Goal: Navigation & Orientation: Understand site structure

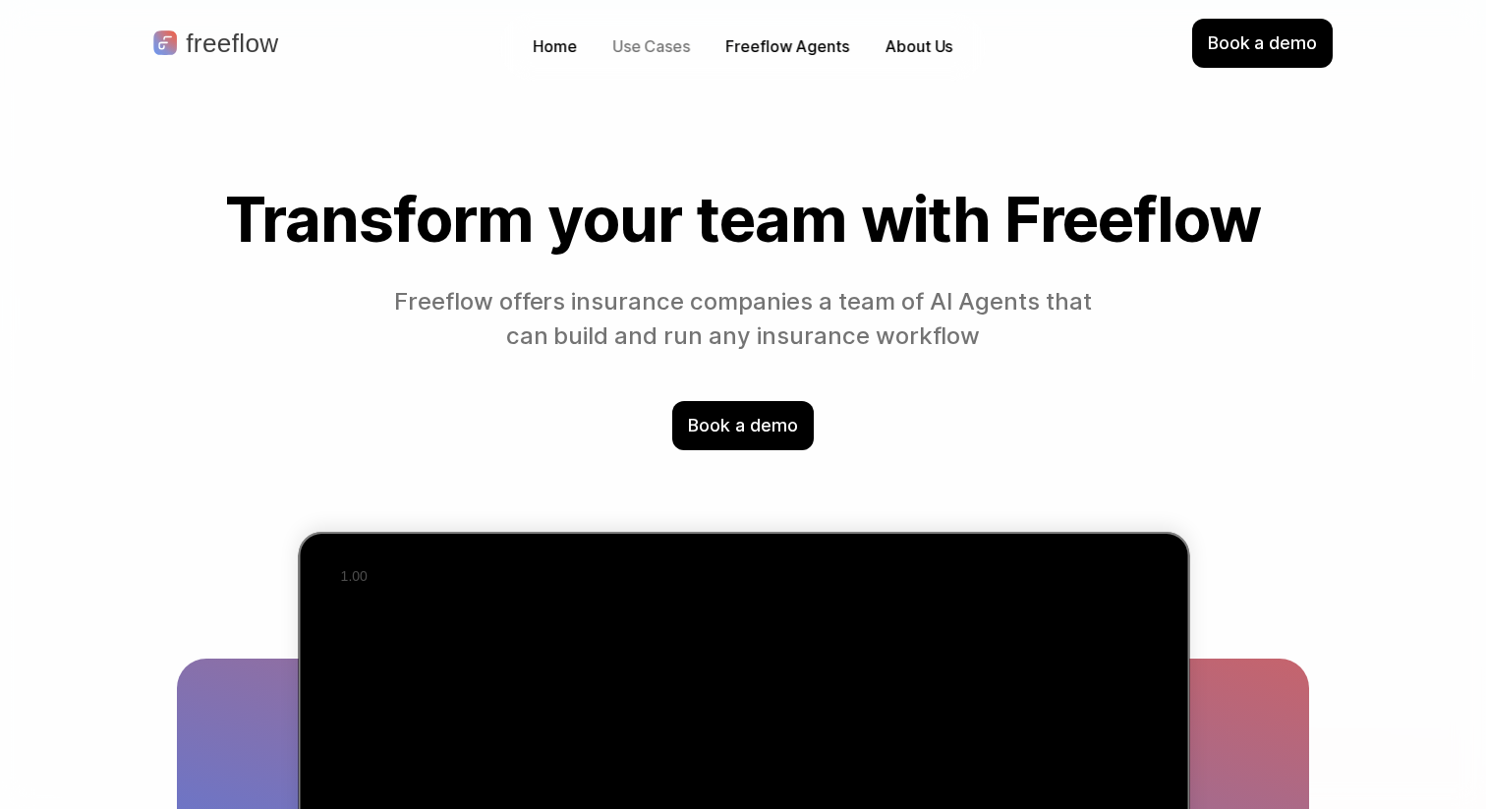
click at [633, 53] on p "Use Cases" at bounding box center [651, 46] width 78 height 23
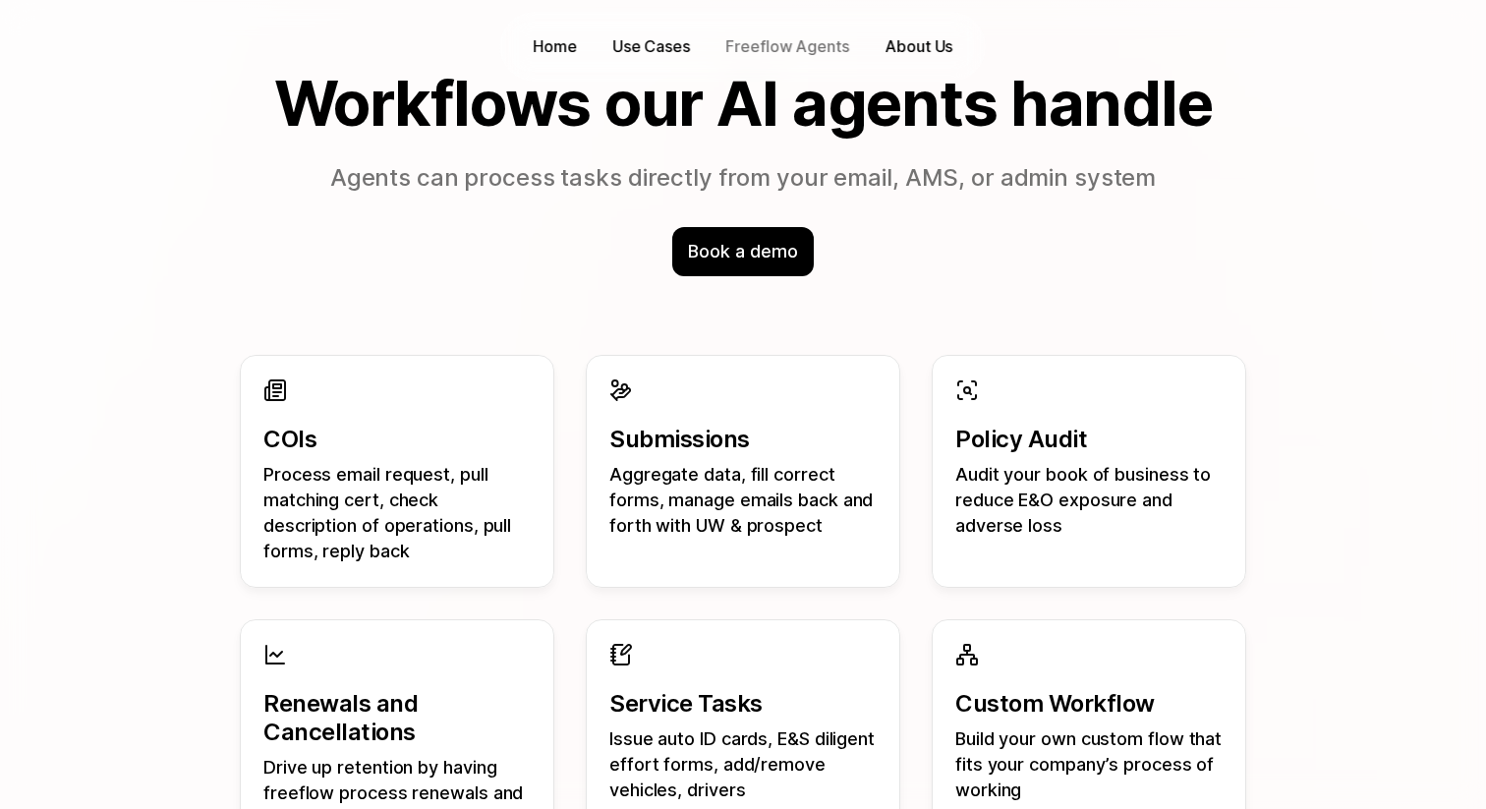
click at [756, 35] on p "Freeflow Agents" at bounding box center [787, 46] width 124 height 23
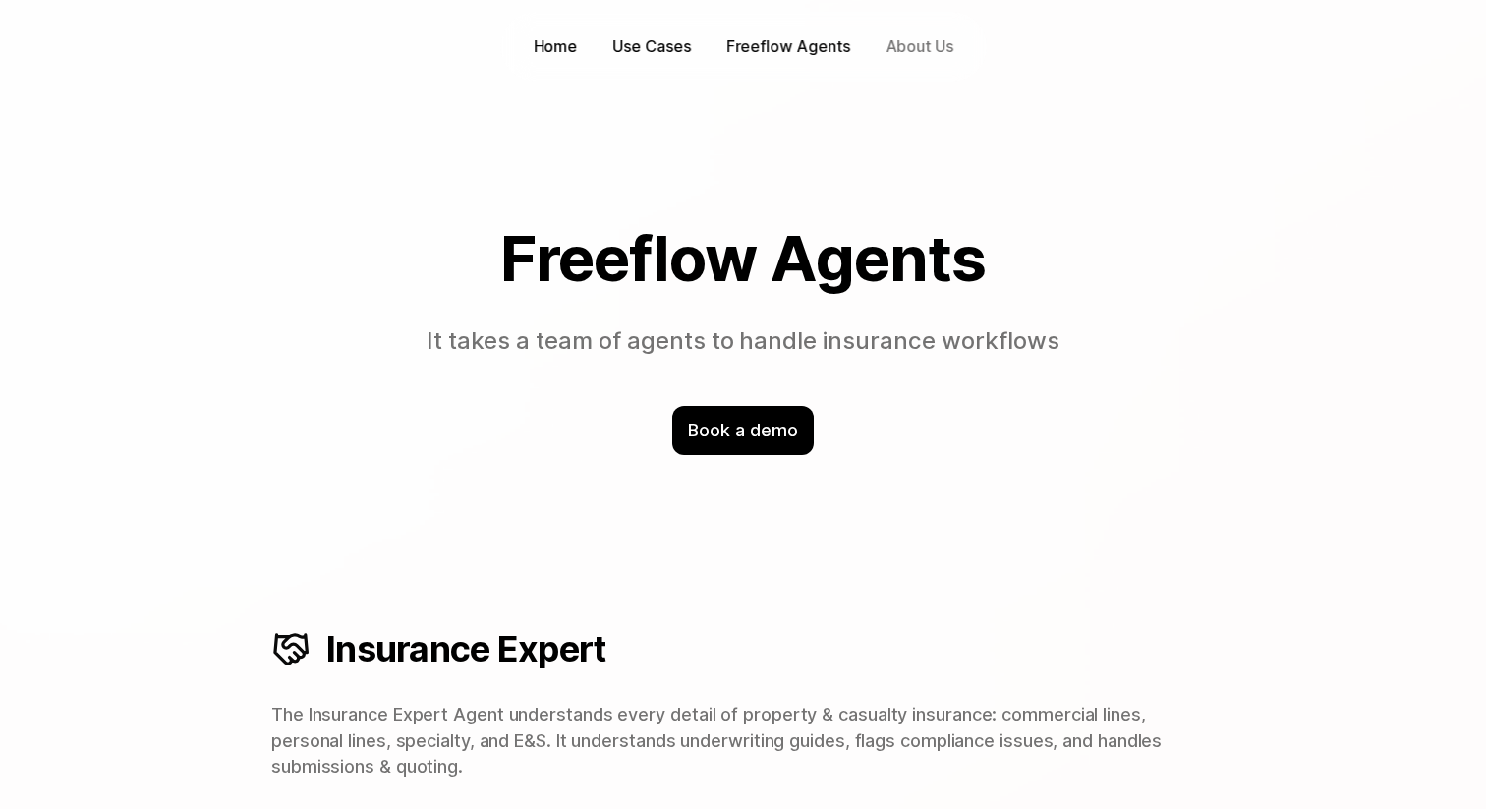
click at [925, 44] on p "About Us" at bounding box center [920, 46] width 68 height 23
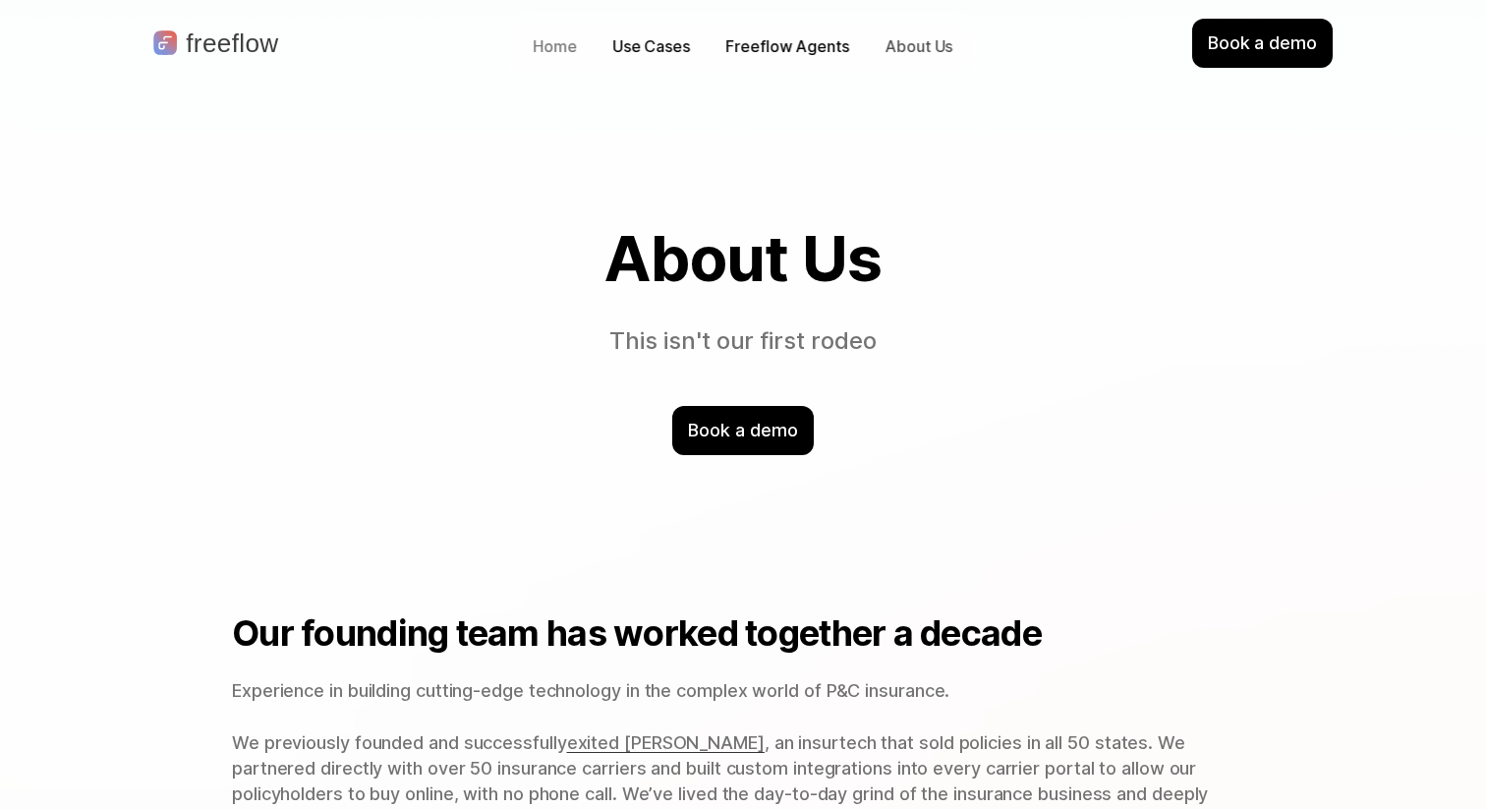
click at [540, 47] on p "Home" at bounding box center [555, 46] width 44 height 23
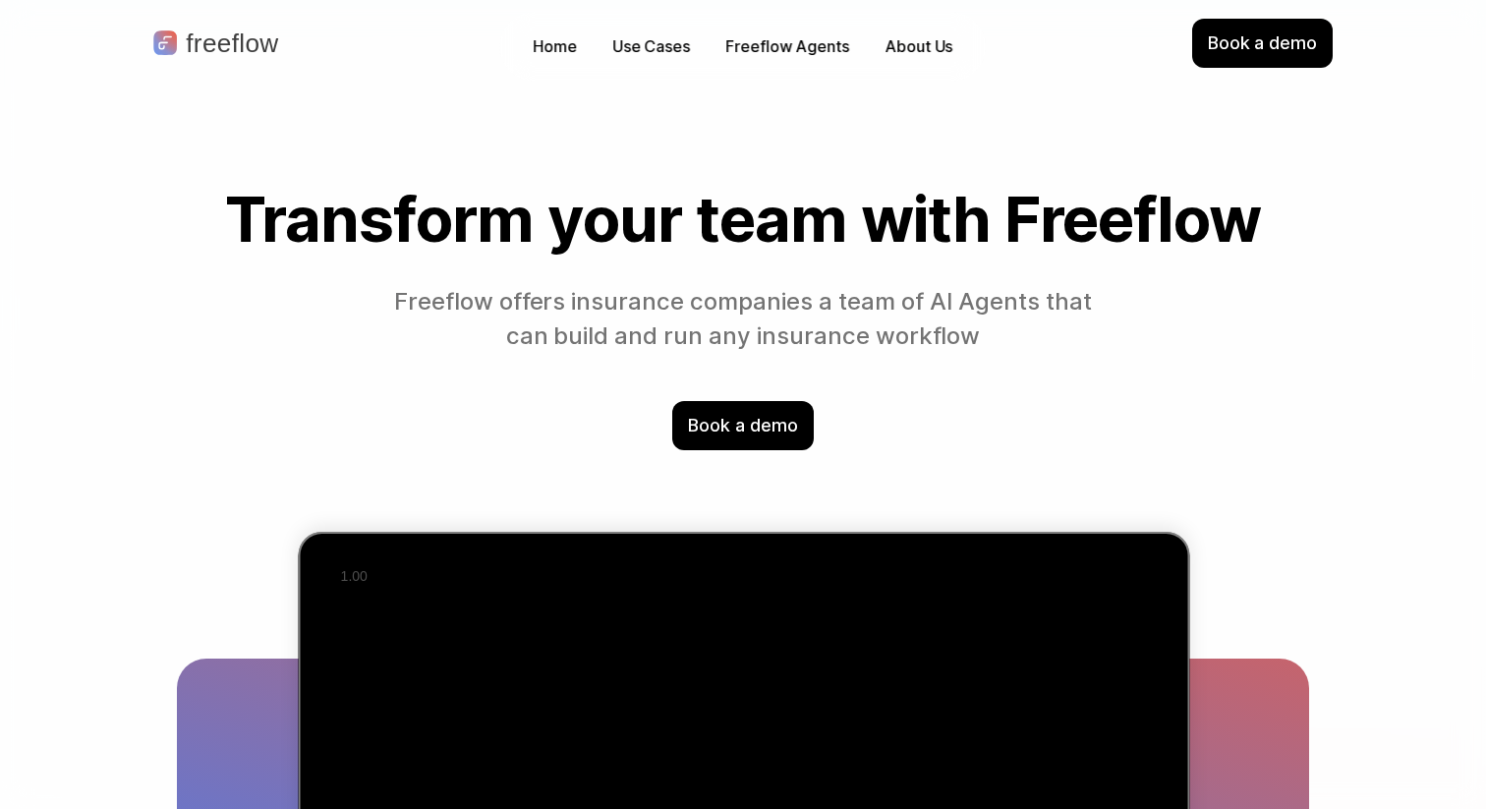
click at [805, 52] on p "Freeflow Agents" at bounding box center [787, 46] width 124 height 23
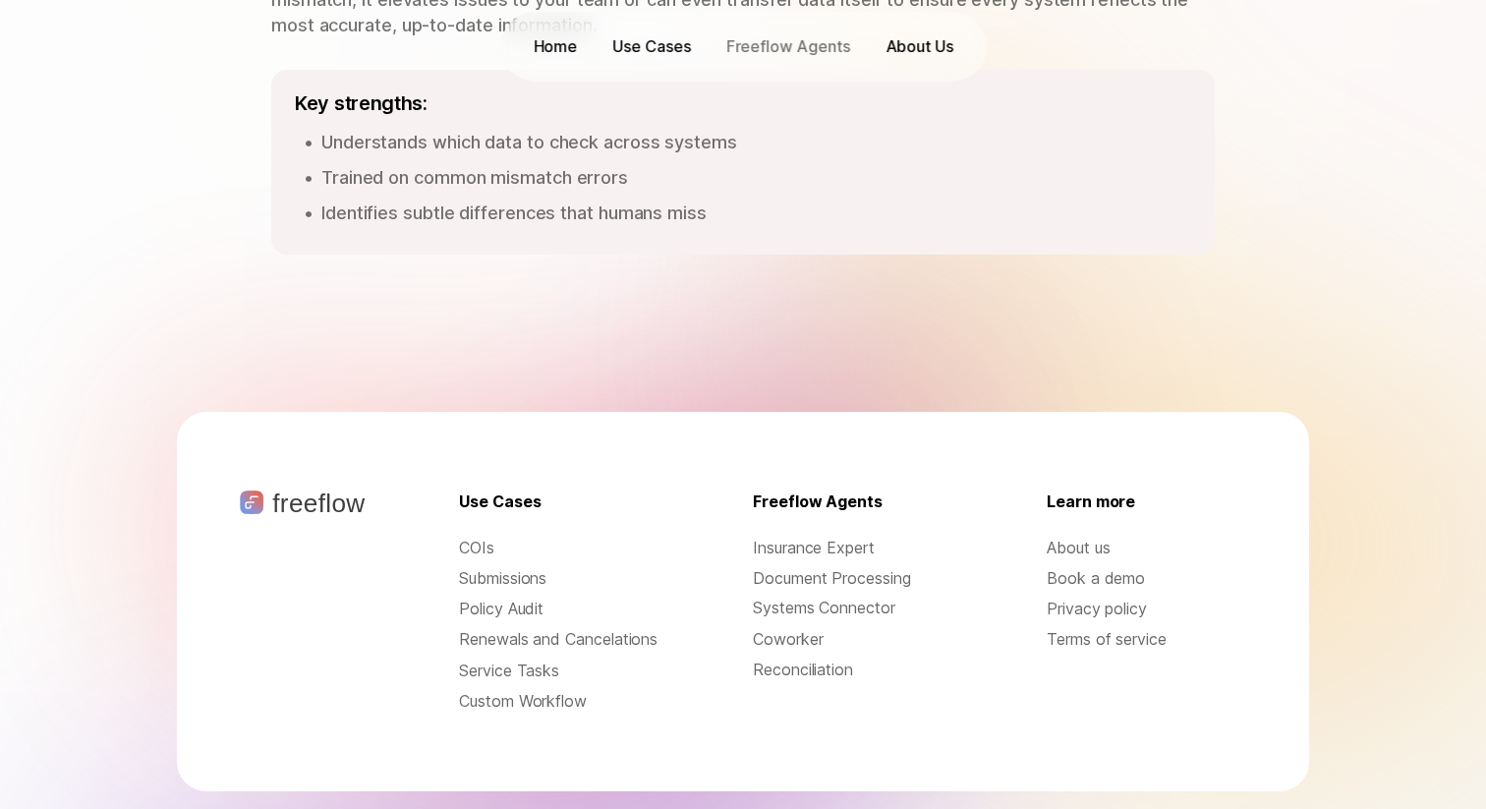
scroll to position [3058, 0]
